Goal: Find specific page/section: Find specific page/section

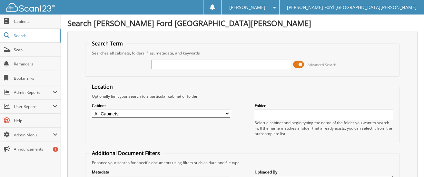
click at [173, 64] on input "text" at bounding box center [221, 65] width 138 height 10
type input "2594720"
click at [227, 110] on select "All Cabinets ACCOUNTS PAYABLE ARCHIVE UCS RO AUTOMATE QUICK LANE RO AUTOMATE SE…" at bounding box center [161, 114] width 138 height 8
select select "190"
click at [92, 110] on select "All Cabinets ACCOUNTS PAYABLE ARCHIVE UCS RO AUTOMATE QUICK LANE RO AUTOMATE SE…" at bounding box center [161, 114] width 138 height 8
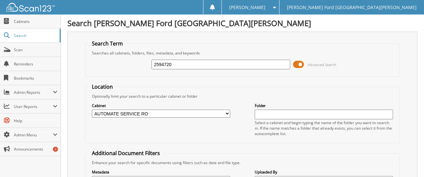
scroll to position [119, 0]
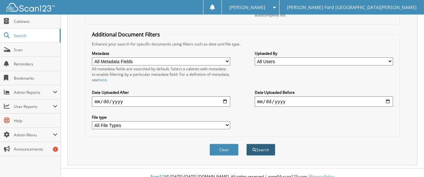
click at [265, 144] on button "Search" at bounding box center [260, 150] width 29 height 12
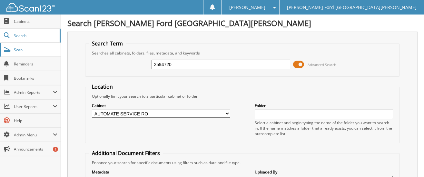
click at [27, 49] on span "Scan" at bounding box center [36, 49] width 44 height 5
